Goal: Information Seeking & Learning: Learn about a topic

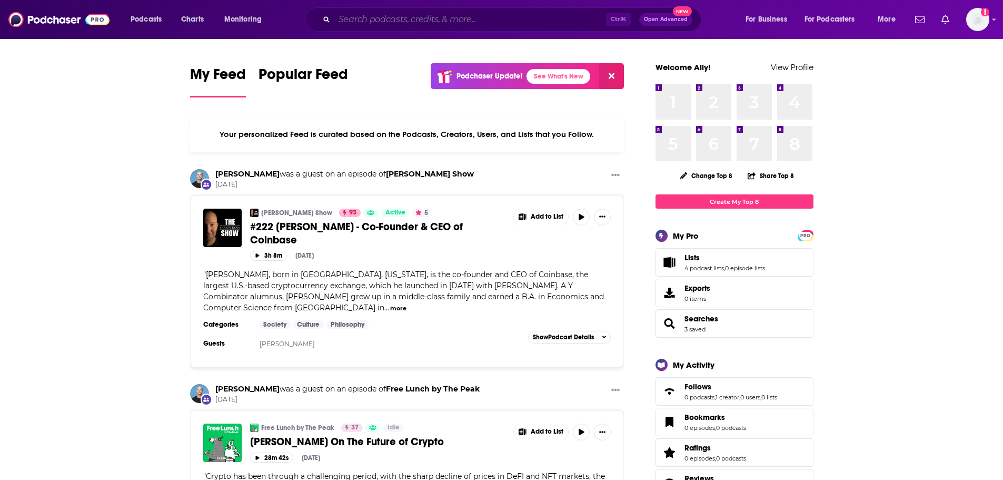
click at [379, 18] on input "Search podcasts, credits, & more..." at bounding box center [470, 19] width 272 height 17
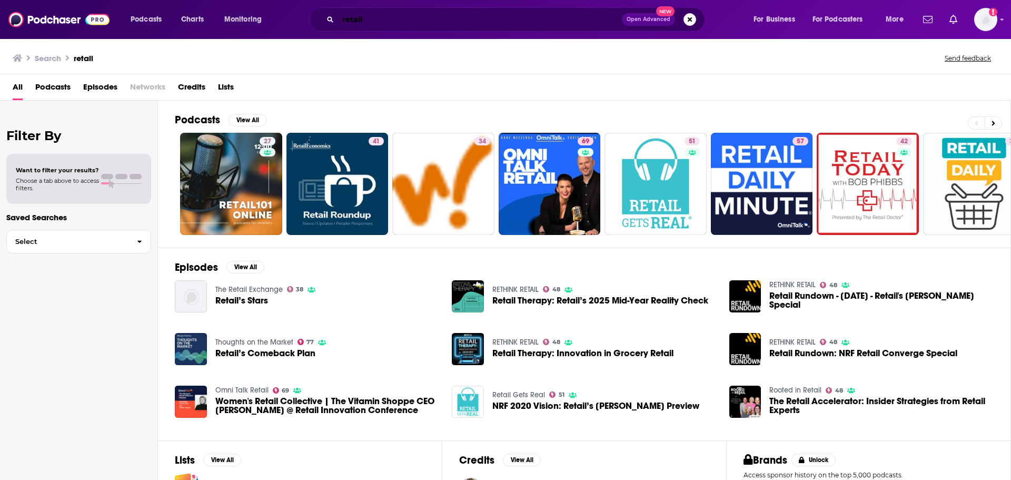
click at [389, 22] on input "retail" at bounding box center [480, 19] width 284 height 17
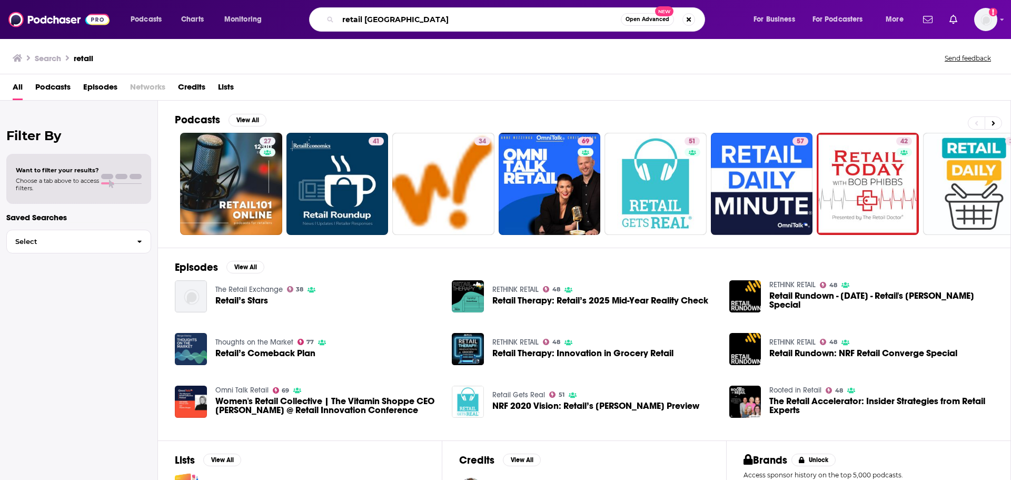
type input "retail [GEOGRAPHIC_DATA]"
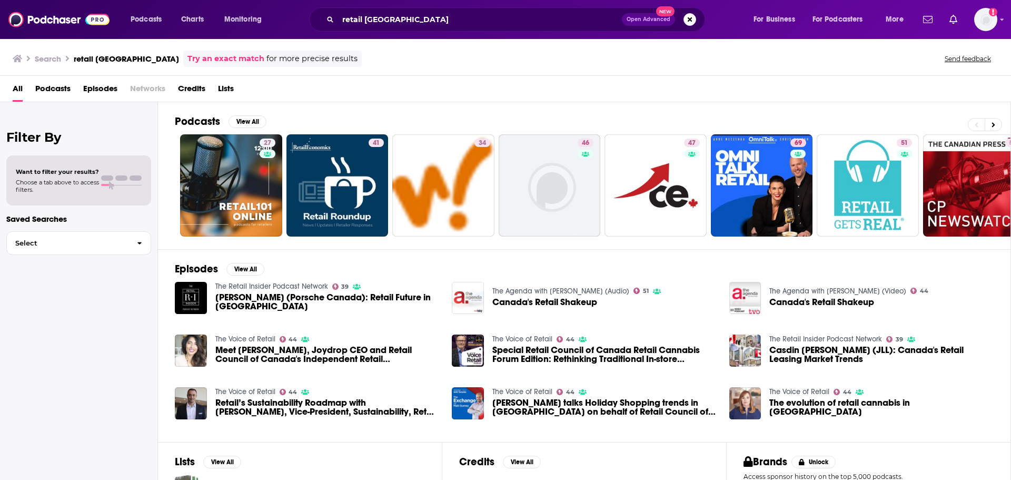
click at [401, 296] on span "[PERSON_NAME] (Porsche Canada): Retail Future in [GEOGRAPHIC_DATA]" at bounding box center [327, 302] width 224 height 18
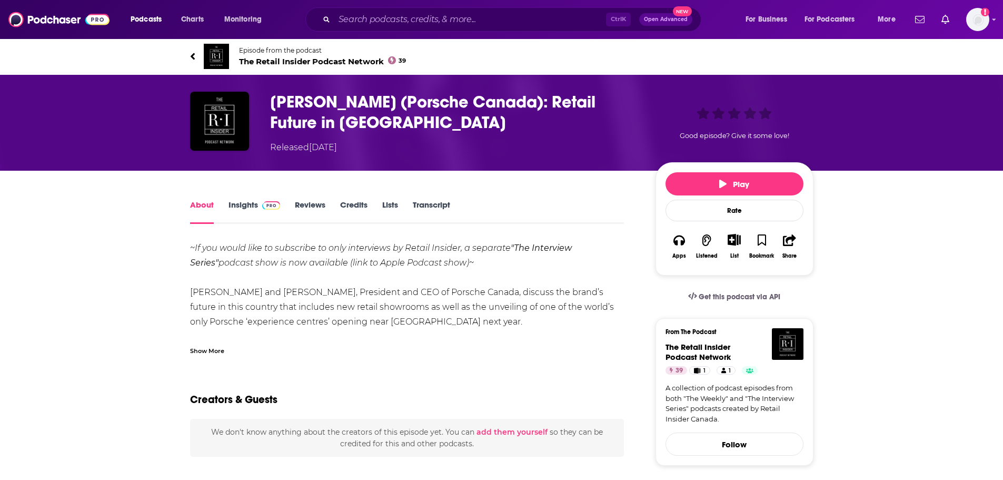
click at [213, 55] on img at bounding box center [216, 56] width 25 height 25
